Goal: Check status: Check status

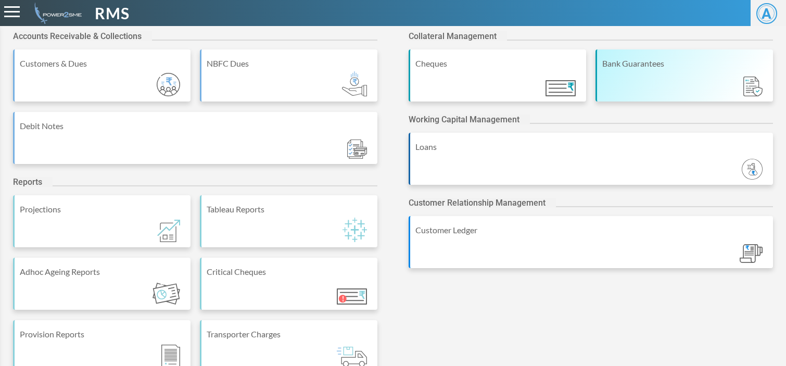
click at [652, 84] on div "Bank Guarantees" at bounding box center [683, 75] width 177 height 52
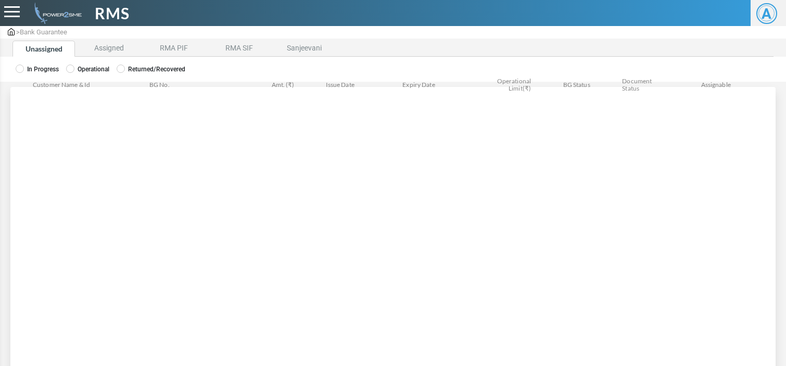
click at [79, 70] on label "Operational" at bounding box center [87, 69] width 43 height 9
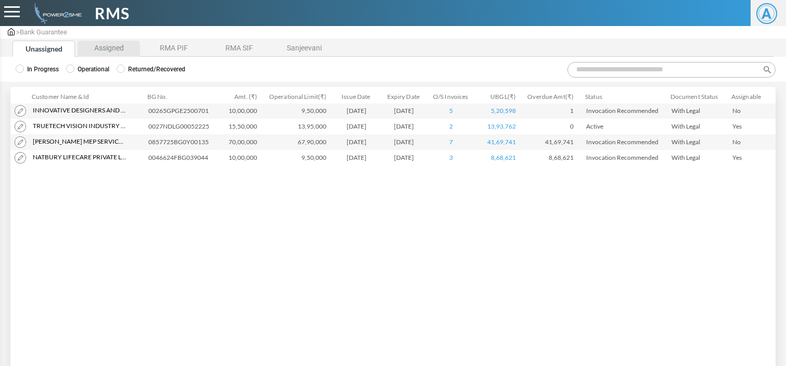
click at [107, 50] on li "Assigned" at bounding box center [109, 49] width 62 height 16
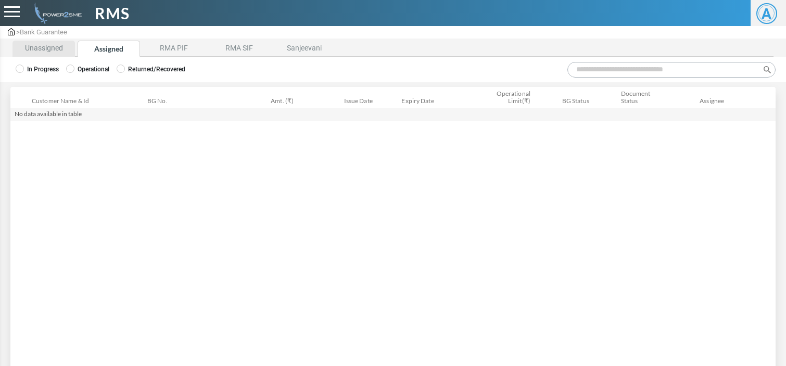
click at [50, 44] on li "Unassigned" at bounding box center [43, 49] width 62 height 16
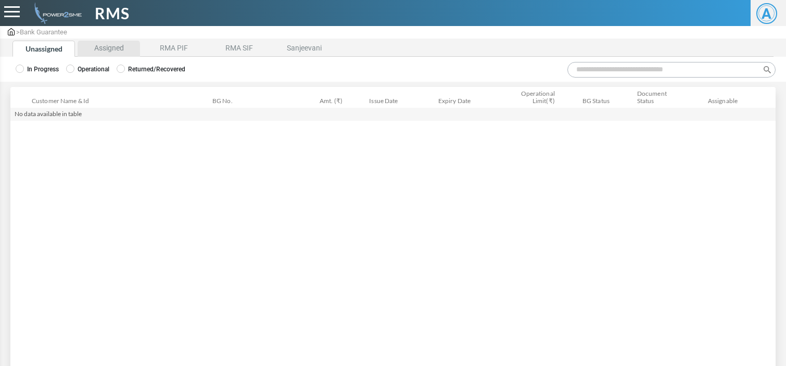
click at [105, 44] on li "Assigned" at bounding box center [109, 49] width 62 height 16
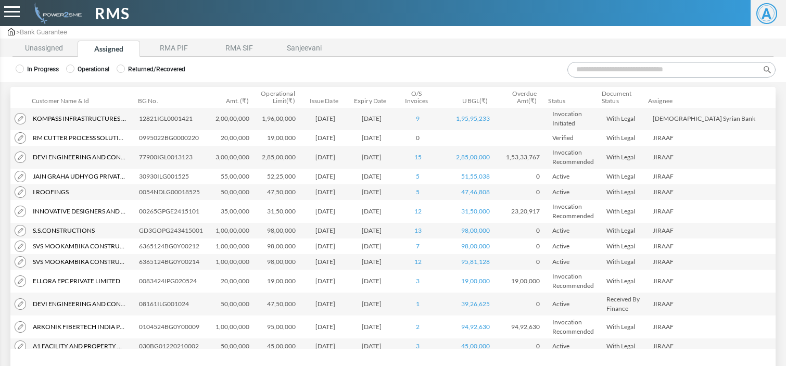
click at [594, 63] on input "Search:" at bounding box center [671, 70] width 208 height 16
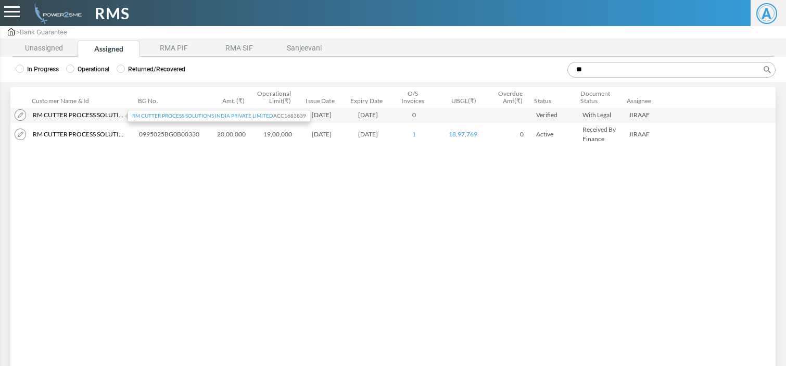
type input "**"
click at [102, 117] on span "Rm Cutter Process Solutions India Private Limited" at bounding box center [80, 114] width 94 height 9
click at [380, 117] on td "[DATE]" at bounding box center [370, 115] width 46 height 16
drag, startPoint x: 198, startPoint y: 116, endPoint x: 137, endPoint y: 117, distance: 60.4
click at [137, 117] on td "0995022BG0000220" at bounding box center [171, 115] width 73 height 16
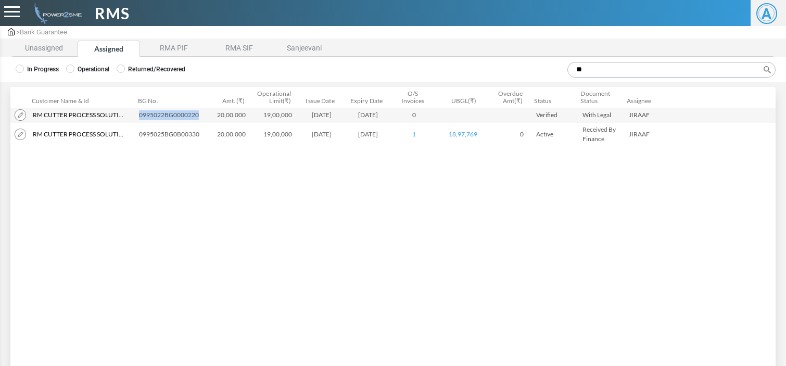
copy td "0995022BG0000220"
